Goal: Information Seeking & Learning: Check status

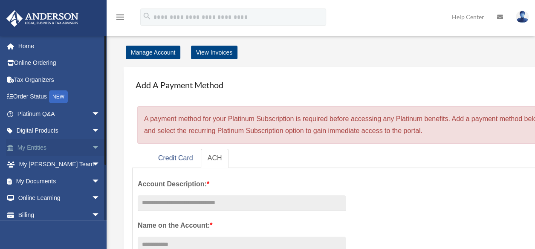
click at [31, 145] on link "My Entities arrow_drop_down" at bounding box center [59, 147] width 107 height 17
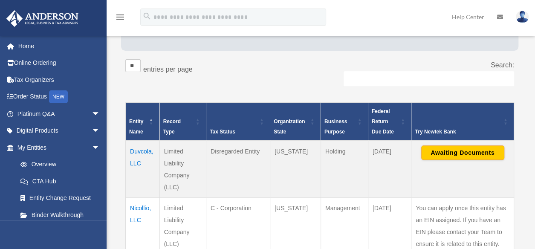
scroll to position [187, 0]
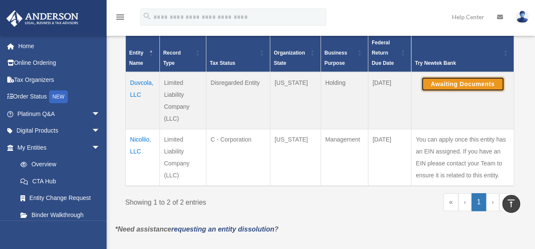
click at [470, 85] on button "Awaiting Documents" at bounding box center [462, 84] width 83 height 14
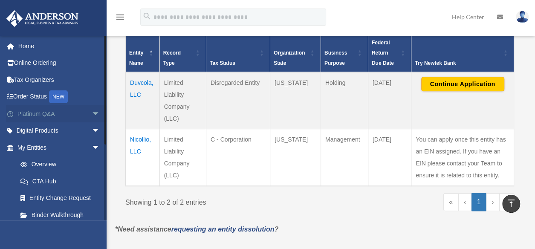
click at [92, 112] on span "arrow_drop_down" at bounding box center [100, 113] width 17 height 17
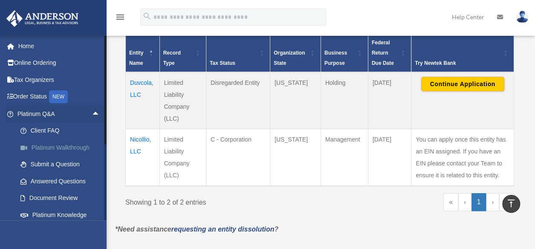
click at [66, 147] on link "Platinum Walkthrough" at bounding box center [62, 147] width 101 height 17
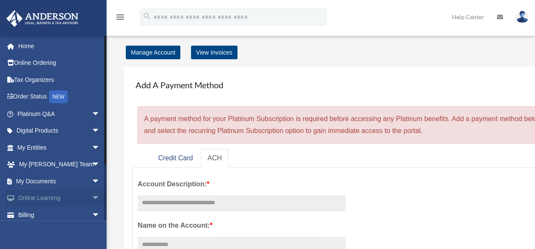
click at [92, 194] on span "arrow_drop_down" at bounding box center [100, 198] width 17 height 17
click at [60, 212] on link "Courses" at bounding box center [62, 214] width 101 height 17
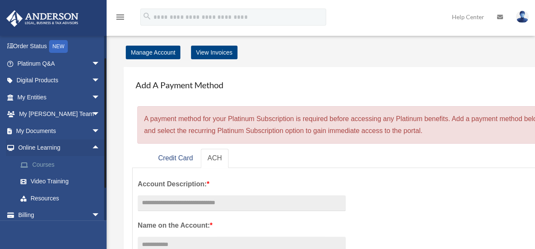
scroll to position [51, 0]
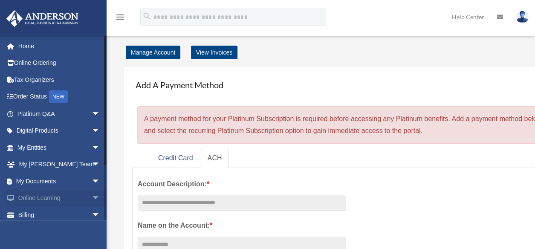
click at [92, 199] on span "arrow_drop_down" at bounding box center [100, 198] width 17 height 17
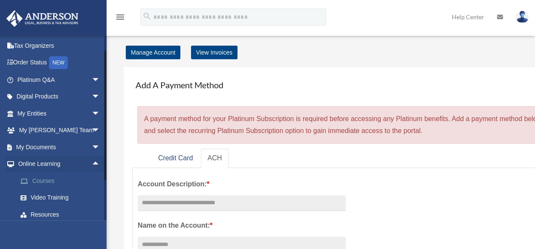
scroll to position [51, 0]
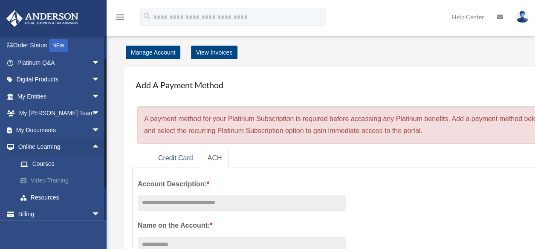
click at [53, 180] on link "Video Training" at bounding box center [62, 180] width 101 height 17
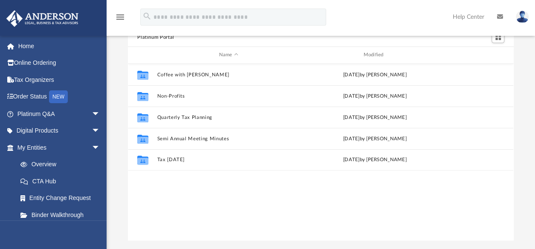
scroll to position [51, 0]
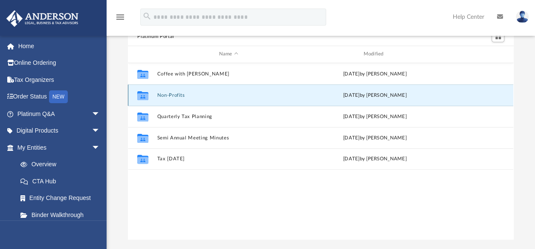
click at [170, 92] on button "Non-Profits" at bounding box center [228, 95] width 143 height 6
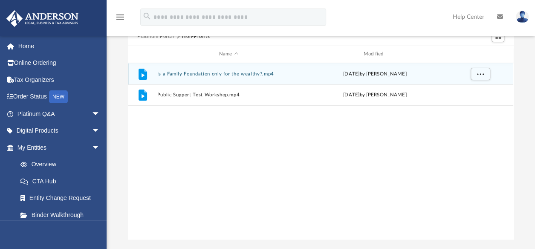
click at [251, 73] on button "Is a Family Foundation only for the wealthy?.mp4" at bounding box center [228, 74] width 143 height 6
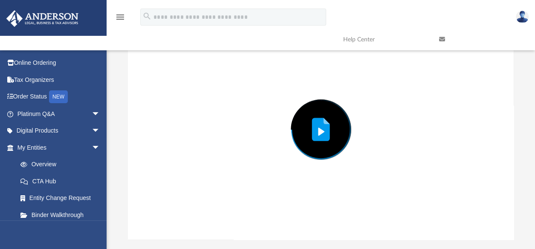
scroll to position [48, 0]
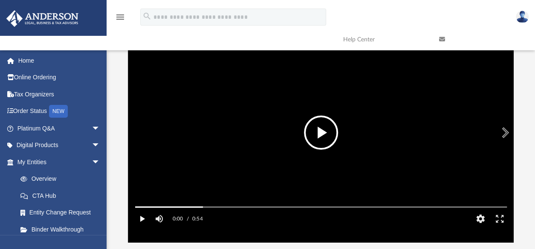
click at [146, 227] on button "Play" at bounding box center [141, 218] width 19 height 17
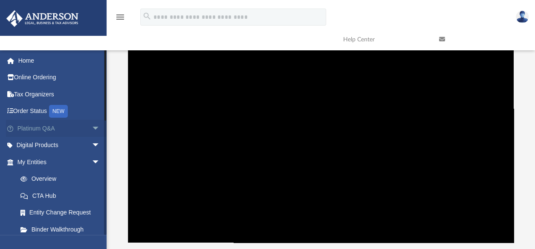
click at [92, 129] on span "arrow_drop_down" at bounding box center [100, 128] width 17 height 17
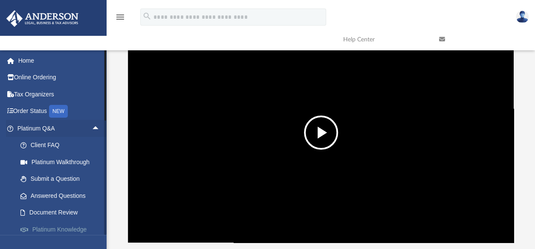
click at [75, 227] on link "Platinum Knowledge Room" at bounding box center [62, 234] width 101 height 27
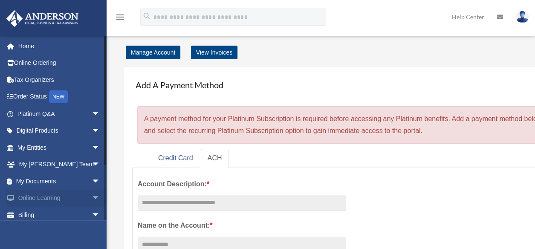
click at [92, 196] on span "arrow_drop_down" at bounding box center [100, 198] width 17 height 17
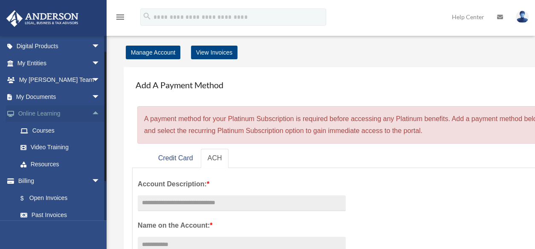
scroll to position [85, 0]
click at [55, 163] on link "Resources" at bounding box center [62, 163] width 101 height 17
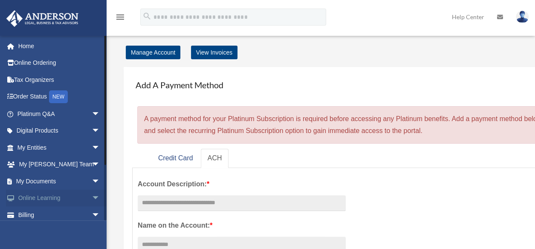
click at [93, 196] on span "arrow_drop_down" at bounding box center [100, 198] width 17 height 17
click at [43, 213] on link "Courses" at bounding box center [62, 214] width 101 height 17
click at [40, 149] on link "My Entities arrow_drop_down" at bounding box center [59, 147] width 107 height 17
click at [92, 146] on span "arrow_drop_down" at bounding box center [100, 147] width 17 height 17
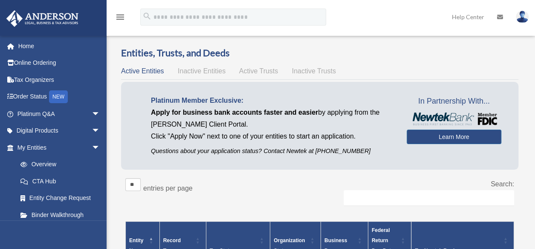
click at [526, 156] on div "Entities, Trusts, and Deeds Active Entities Inactive Entities Active Trusts Ina…" at bounding box center [320, 228] width 422 height 365
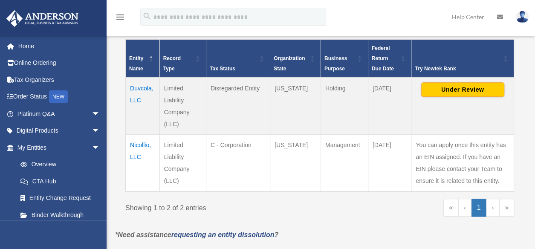
scroll to position [204, 0]
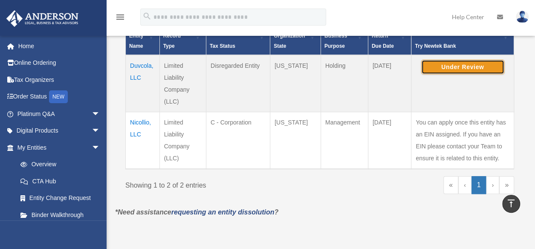
click at [476, 64] on button "Under Review" at bounding box center [462, 67] width 83 height 14
